Goal: Check status: Check status

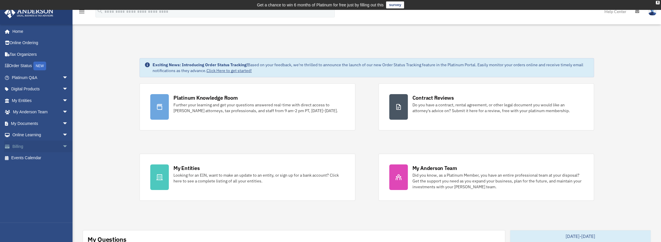
click at [62, 146] on span "arrow_drop_down" at bounding box center [68, 146] width 12 height 12
click at [22, 160] on link "$ Open Invoices" at bounding box center [42, 158] width 69 height 12
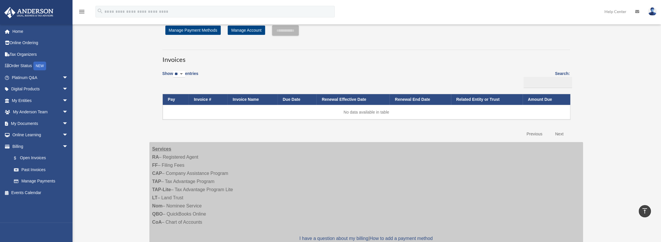
scroll to position [28, 0]
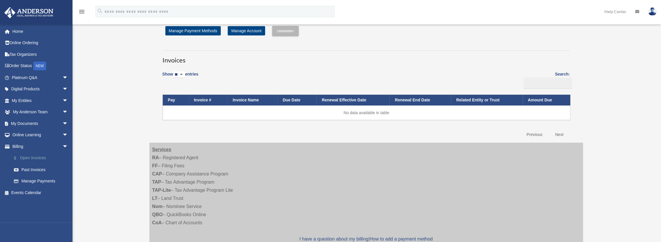
click at [27, 156] on link "$ Open Invoices" at bounding box center [42, 158] width 69 height 12
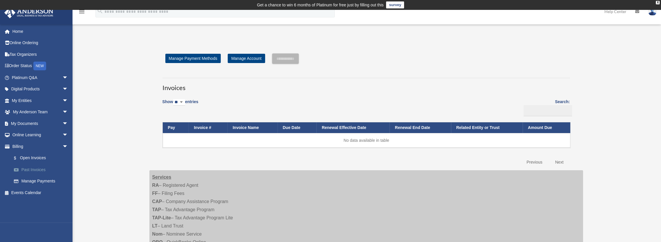
click at [25, 168] on link "Past Invoices" at bounding box center [42, 170] width 69 height 12
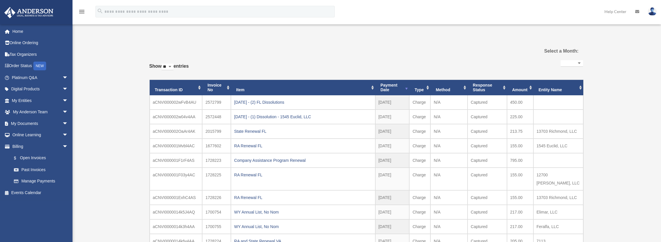
select select
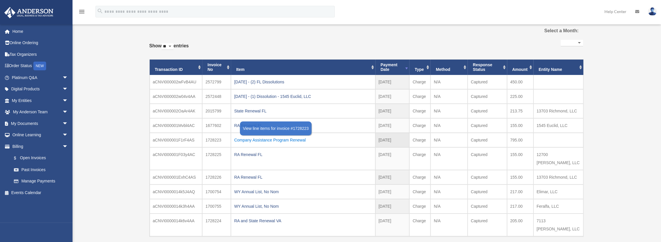
scroll to position [30, 0]
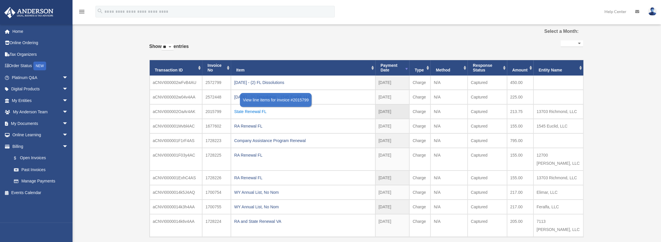
click at [237, 110] on div "State Renewal FL" at bounding box center [303, 111] width 138 height 8
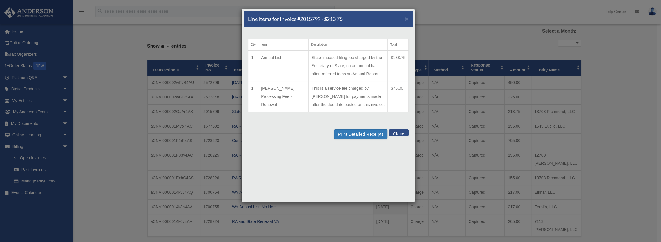
click at [400, 134] on button "Close" at bounding box center [399, 132] width 20 height 7
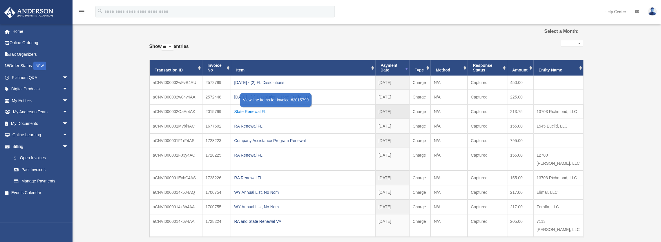
click at [257, 110] on div "State Renewal FL" at bounding box center [303, 111] width 138 height 8
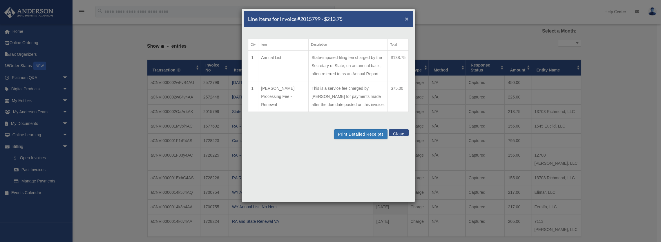
click at [405, 18] on span "×" at bounding box center [407, 18] width 4 height 7
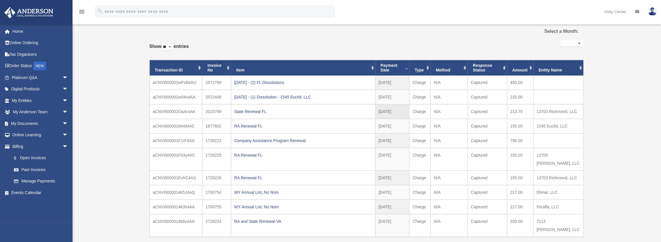
drag, startPoint x: 221, startPoint y: 111, endPoint x: 173, endPoint y: 111, distance: 47.8
click at [173, 111] on tr "aCNVI000002OaAr4AK 2015799 State Renewal FL [DATE] 2025 - May Charge N/A Captur…" at bounding box center [366, 111] width 433 height 14
click at [154, 107] on td "aCNVI000002OaAr4AK" at bounding box center [176, 111] width 53 height 14
drag, startPoint x: 153, startPoint y: 110, endPoint x: 275, endPoint y: 113, distance: 122.1
click at [275, 113] on tr "aCNVI000002OaAr4AK 2015799 State Renewal FL [DATE] 2025 - May Charge N/A Captur…" at bounding box center [366, 111] width 433 height 14
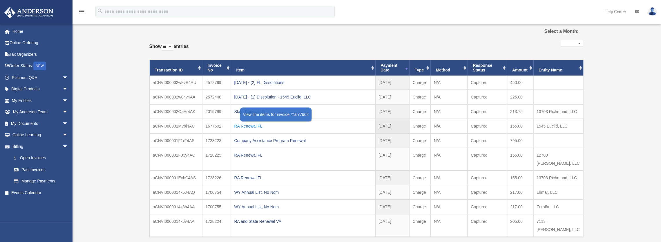
click at [244, 126] on div "RA Renewal FL" at bounding box center [303, 126] width 138 height 8
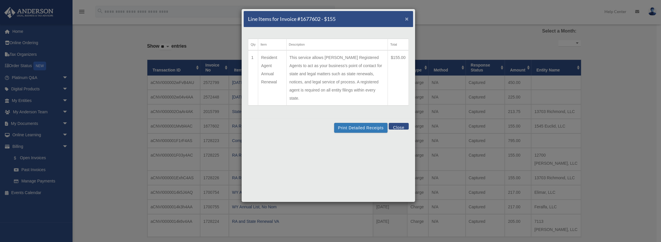
click at [407, 19] on span "×" at bounding box center [407, 18] width 4 height 7
